Goal: Navigation & Orientation: Find specific page/section

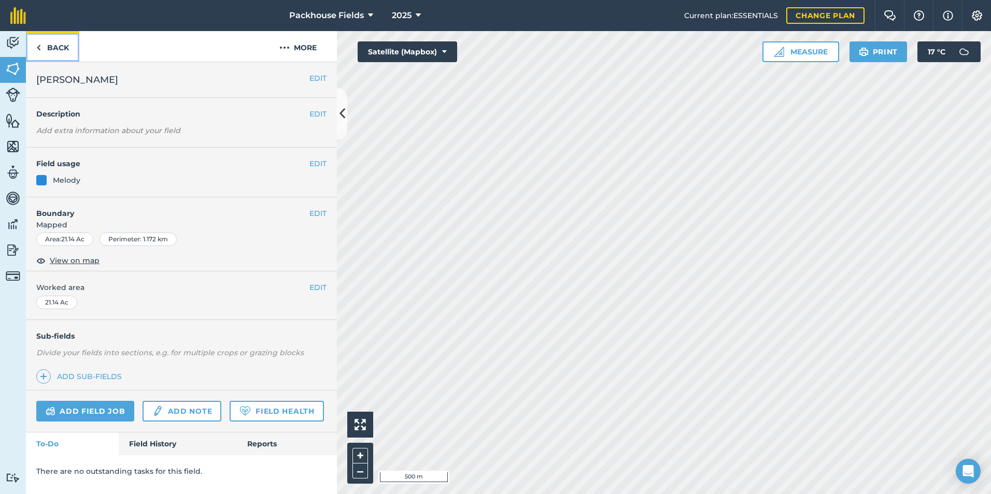
click at [67, 45] on link "Back" at bounding box center [52, 46] width 53 height 31
drag, startPoint x: 54, startPoint y: 39, endPoint x: 112, endPoint y: 3, distance: 68.7
click at [54, 39] on link "Back" at bounding box center [52, 46] width 53 height 31
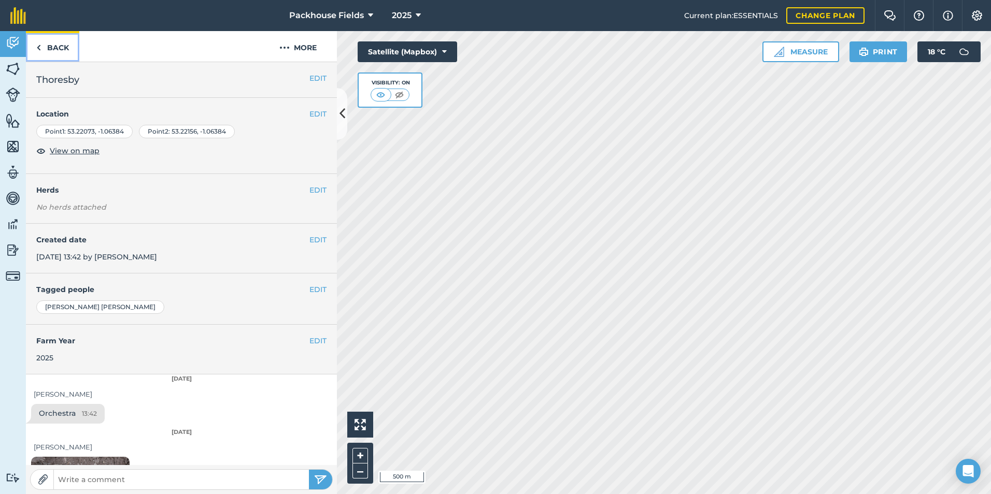
click at [50, 45] on link "Back" at bounding box center [52, 46] width 53 height 31
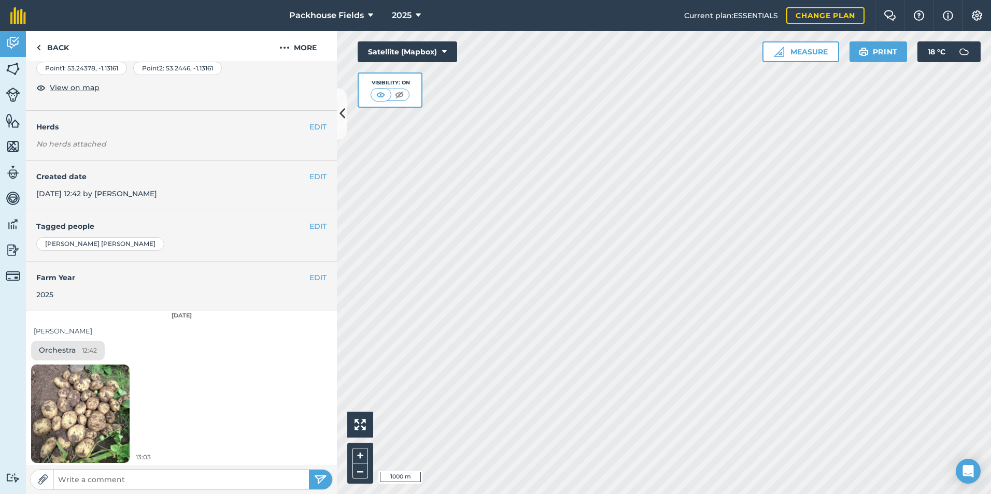
scroll to position [65, 0]
click at [94, 393] on img at bounding box center [80, 411] width 98 height 131
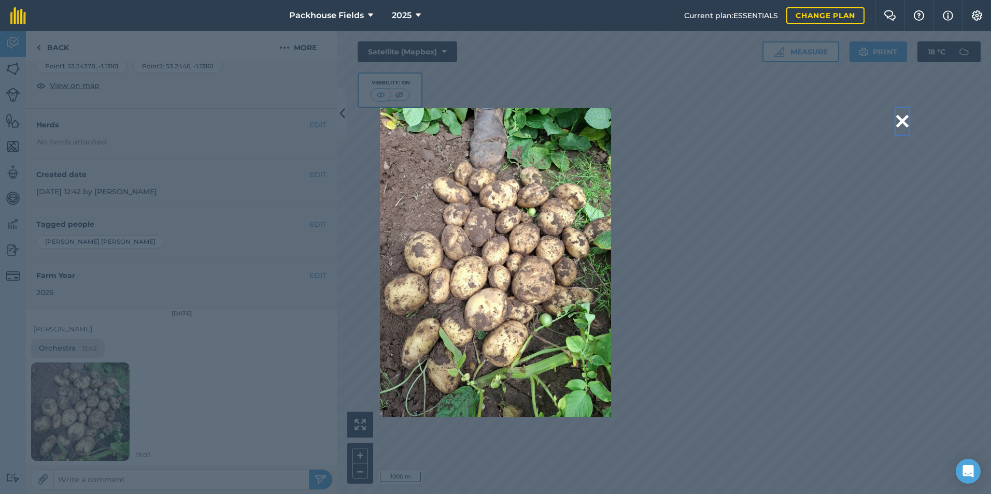
click at [902, 118] on button at bounding box center [902, 121] width 12 height 26
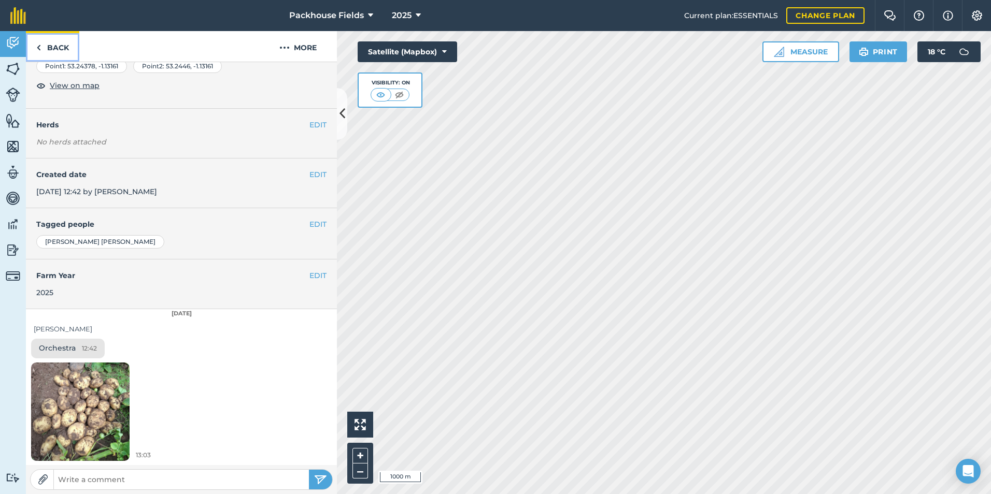
click at [63, 43] on link "Back" at bounding box center [52, 46] width 53 height 31
